Goal: Transaction & Acquisition: Subscribe to service/newsletter

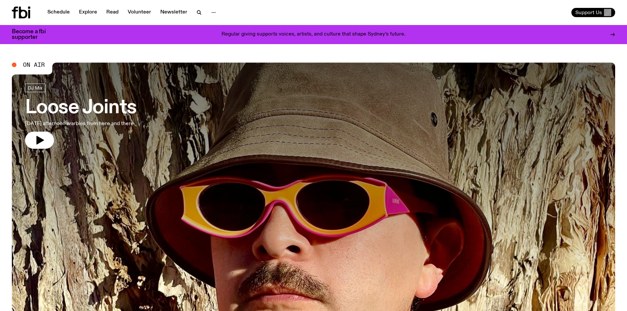
click at [588, 11] on span "Support Us" at bounding box center [589, 13] width 27 height 6
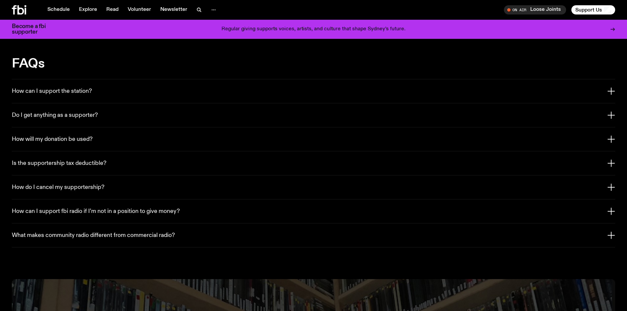
scroll to position [1183, 0]
click at [117, 81] on button "How can I support the station?" at bounding box center [314, 91] width 604 height 24
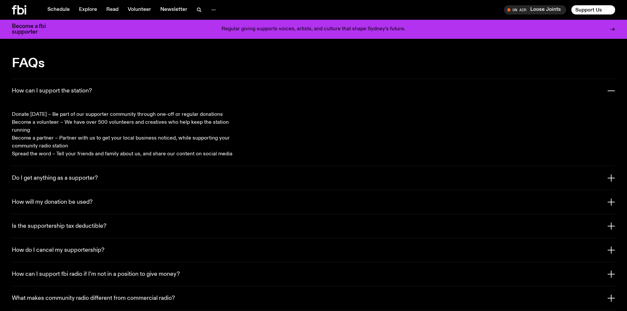
click at [97, 80] on button "How can I support the station?" at bounding box center [314, 91] width 604 height 24
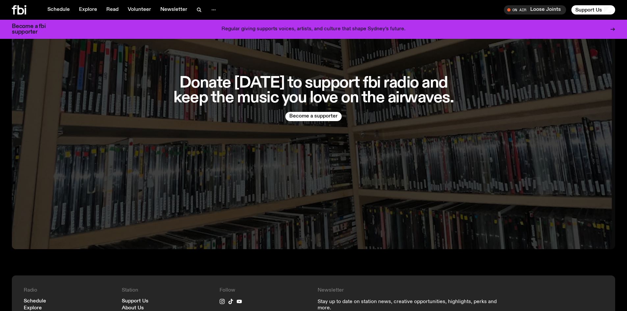
scroll to position [1710, 0]
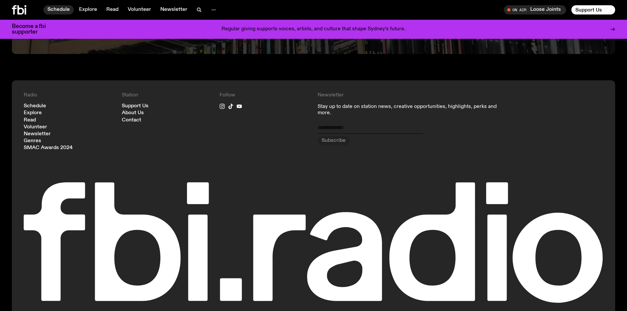
click at [58, 8] on link "Schedule" at bounding box center [58, 9] width 30 height 9
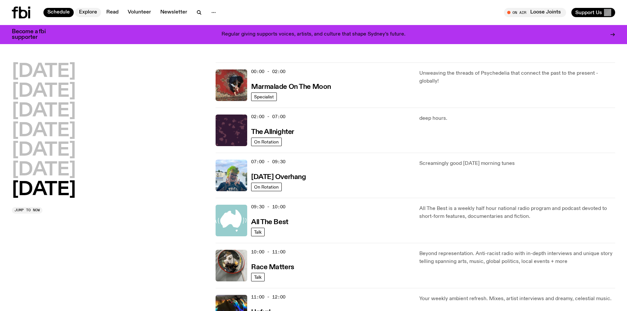
click at [80, 8] on link "Explore" at bounding box center [88, 12] width 26 height 9
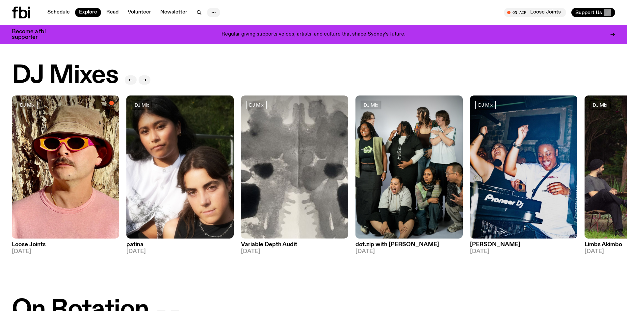
click at [215, 14] on icon "button" at bounding box center [214, 13] width 8 height 8
click at [449, 14] on div "On Air Loose Joints Tune in live Support Us" at bounding box center [465, 12] width 299 height 9
click at [197, 11] on icon "button" at bounding box center [198, 12] width 3 height 3
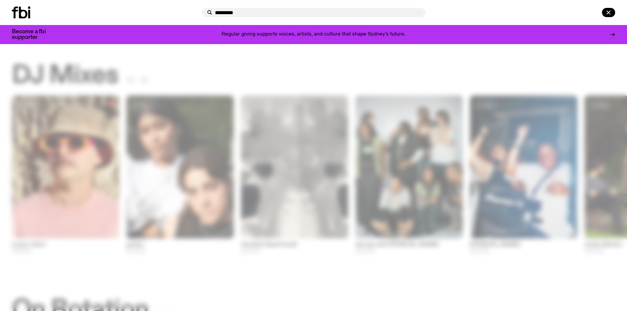
type input "*********"
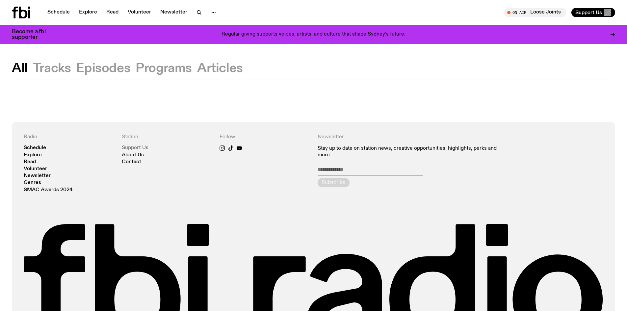
click at [132, 147] on link "Support Us" at bounding box center [135, 148] width 27 height 5
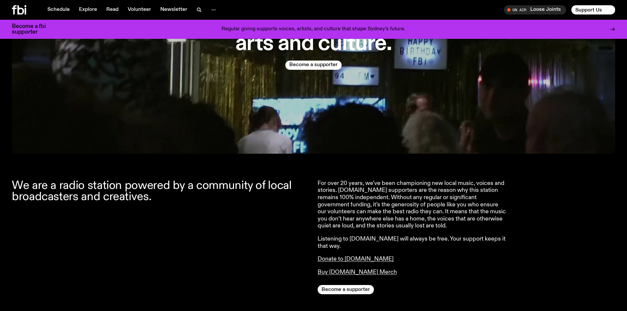
scroll to position [128, 0]
click at [316, 61] on button "Become a supporter" at bounding box center [313, 64] width 56 height 9
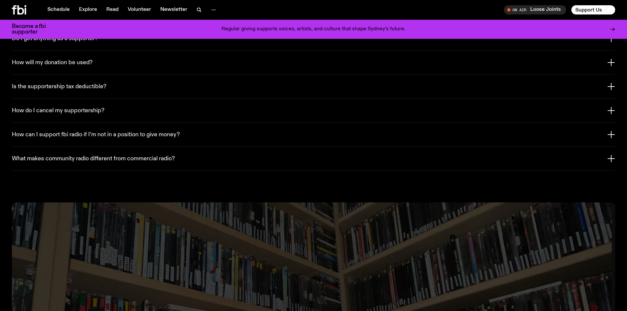
scroll to position [1281, 0]
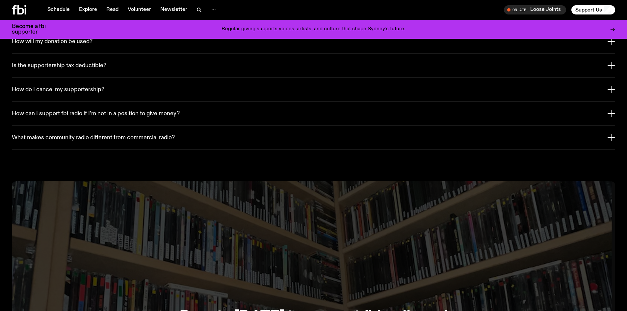
click at [88, 86] on h3 "How do I cancel my supportership?" at bounding box center [58, 89] width 93 height 7
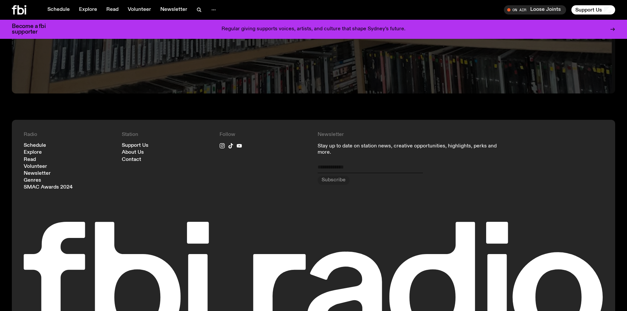
scroll to position [1742, 0]
